Goal: Transaction & Acquisition: Subscribe to service/newsletter

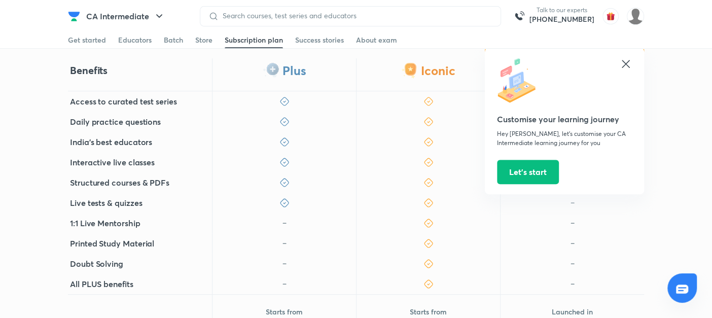
scroll to position [367, 0]
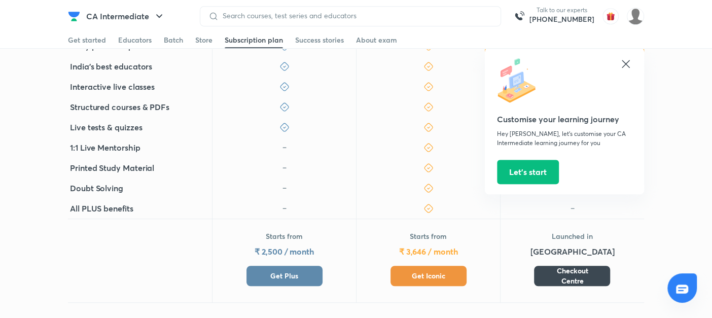
click at [279, 266] on button "Get Plus" at bounding box center [284, 276] width 76 height 20
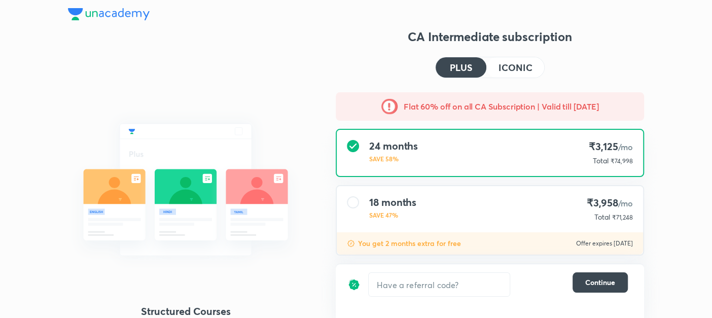
scroll to position [135, 0]
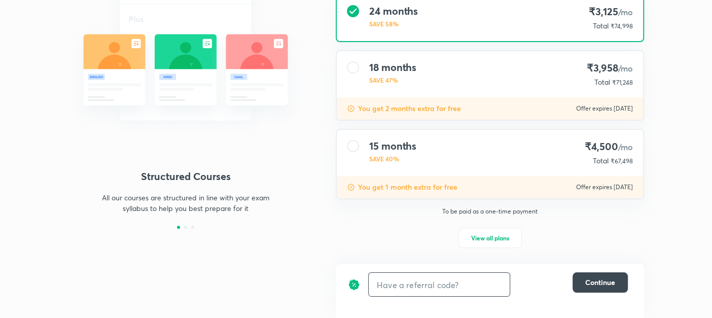
click at [388, 287] on input "text" at bounding box center [439, 285] width 141 height 24
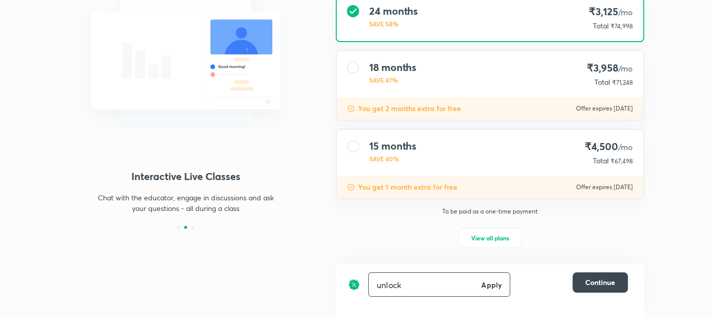
type input "unlock"
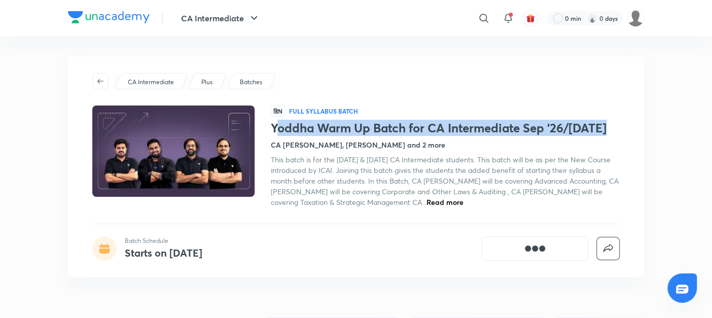
drag, startPoint x: 274, startPoint y: 127, endPoint x: 631, endPoint y: 124, distance: 357.4
click at [631, 124] on div "CA Intermediate Plus Batches हिN Full Syllabus Batch Yoddha Warm Up Batch for C…" at bounding box center [356, 167] width 576 height 220
drag, startPoint x: 631, startPoint y: 124, endPoint x: 626, endPoint y: 129, distance: 6.8
click at [626, 129] on div "CA Intermediate Plus Batches हिN Full Syllabus Batch Yoddha Warm Up Batch for C…" at bounding box center [356, 167] width 576 height 220
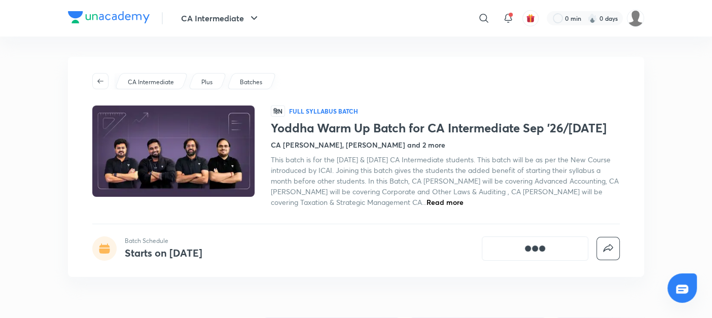
click at [262, 127] on div at bounding box center [181, 156] width 178 height 102
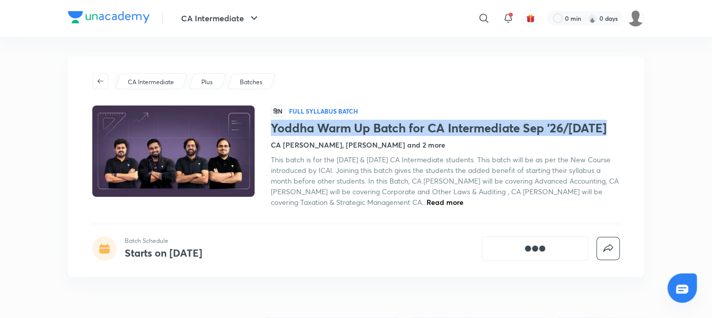
drag, startPoint x: 271, startPoint y: 125, endPoint x: 605, endPoint y: 125, distance: 334.1
click at [605, 125] on h1 "Yoddha Warm Up Batch for CA Intermediate Sep '26/[DATE]" at bounding box center [445, 128] width 349 height 15
copy h1 "Yoddha Warm Up Batch for CA Intermediate Sep '26/[DATE]"
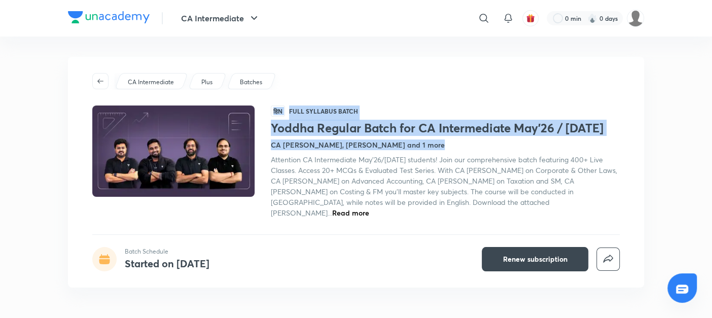
drag, startPoint x: 0, startPoint y: 0, endPoint x: 437, endPoint y: 90, distance: 446.1
click at [437, 90] on div "CA Intermediate Plus Batches हिN Full Syllabus Batch Yoddha Regular Batch for C…" at bounding box center [356, 172] width 576 height 231
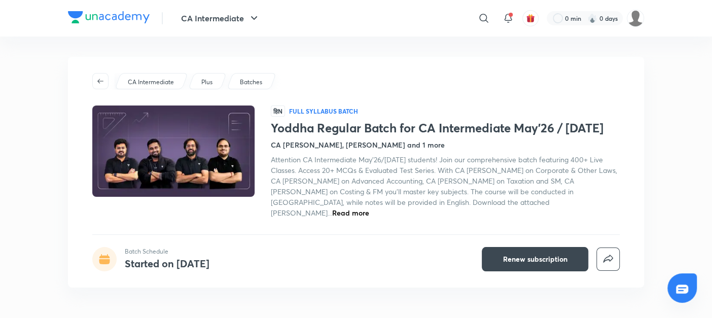
click at [390, 72] on div "CA Intermediate Plus Batches हिN Full Syllabus Batch Yoddha Regular Batch for C…" at bounding box center [356, 172] width 576 height 231
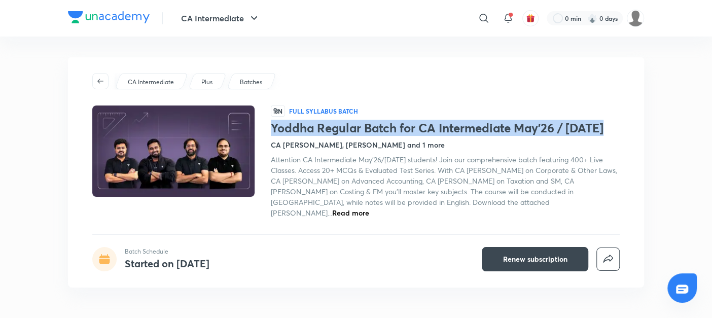
drag, startPoint x: 273, startPoint y: 129, endPoint x: 606, endPoint y: 121, distance: 332.6
click at [606, 121] on h1 "Yoddha Regular Batch for CA Intermediate May'26 / [DATE]" at bounding box center [445, 128] width 349 height 15
copy h1 "Yoddha Regular Batch for CA Intermediate May'26 / [DATE]"
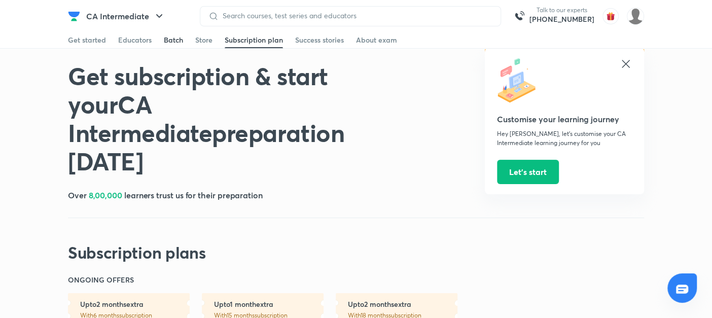
click at [169, 43] on div "Batch" at bounding box center [173, 40] width 19 height 10
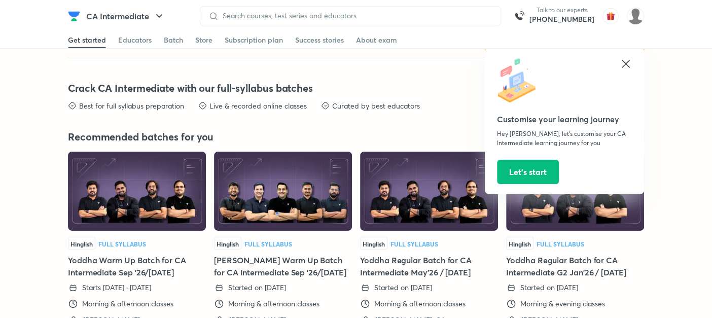
scroll to position [2085, 0]
